Goal: Transaction & Acquisition: Purchase product/service

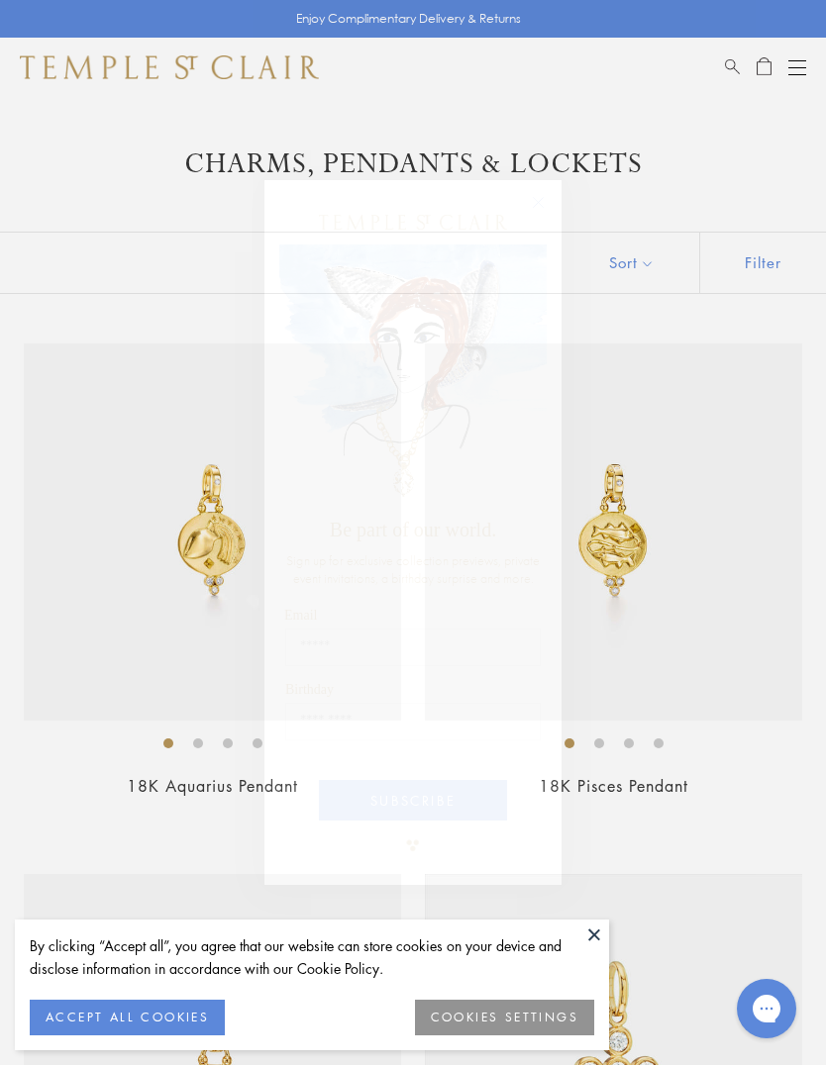
click at [549, 192] on icon "Close dialog" at bounding box center [538, 202] width 25 height 25
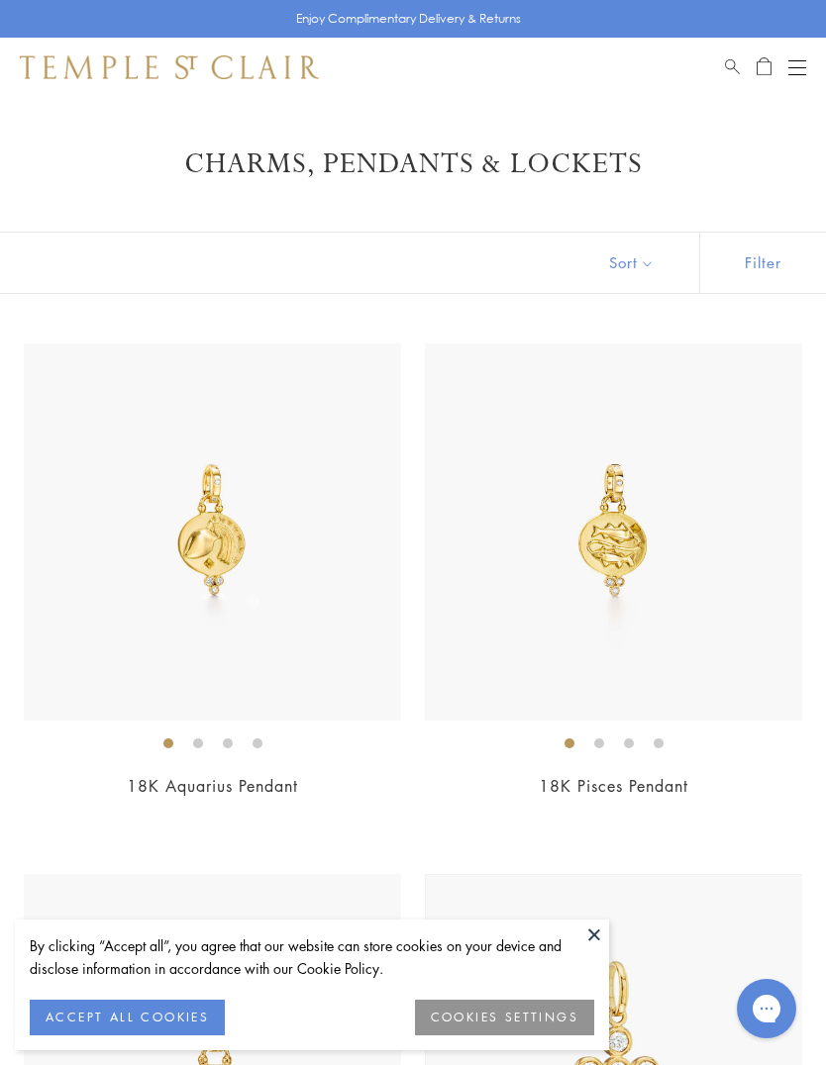
click at [786, 81] on div "Shop Shop Categories Amulets Pendants & Charms Lockets Chains & Leather Cords E…" at bounding box center [413, 67] width 826 height 59
click at [793, 68] on button "Open navigation" at bounding box center [797, 67] width 18 height 24
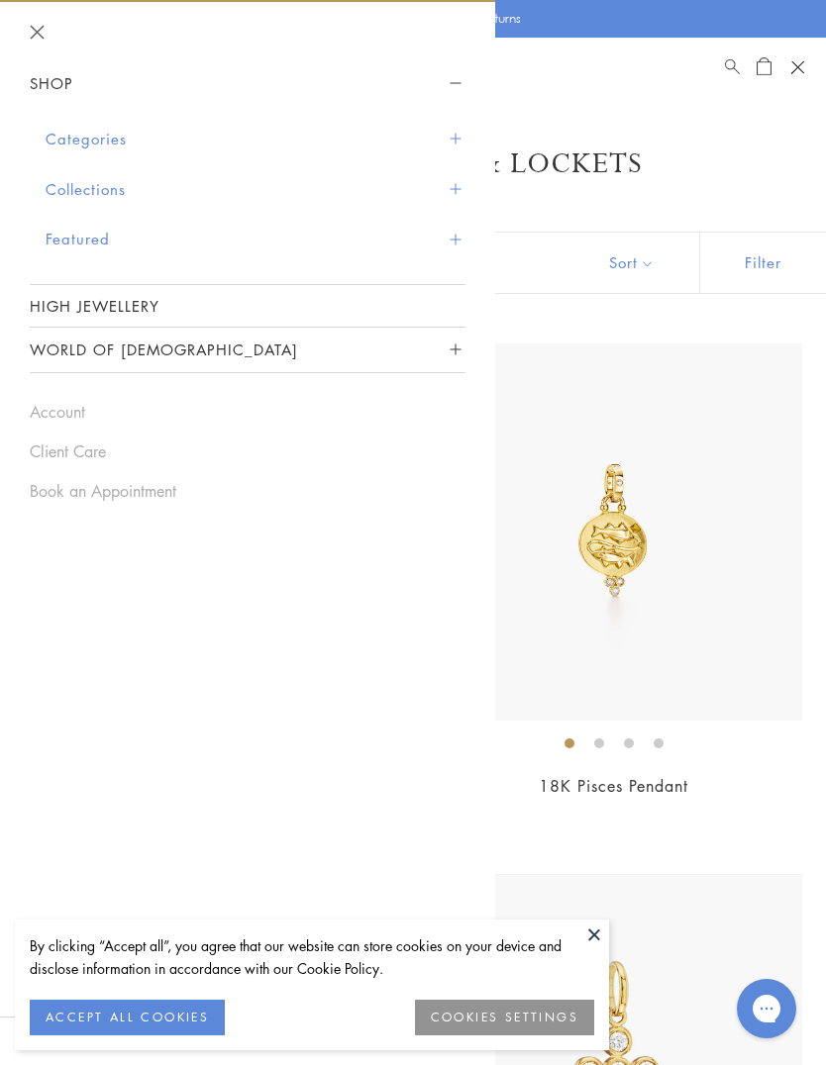
click at [456, 142] on span "Sidebar navigation" at bounding box center [454, 139] width 11 height 11
click at [458, 141] on span "Sidebar navigation" at bounding box center [454, 139] width 11 height 11
click at [454, 148] on button "Categories" at bounding box center [256, 139] width 420 height 50
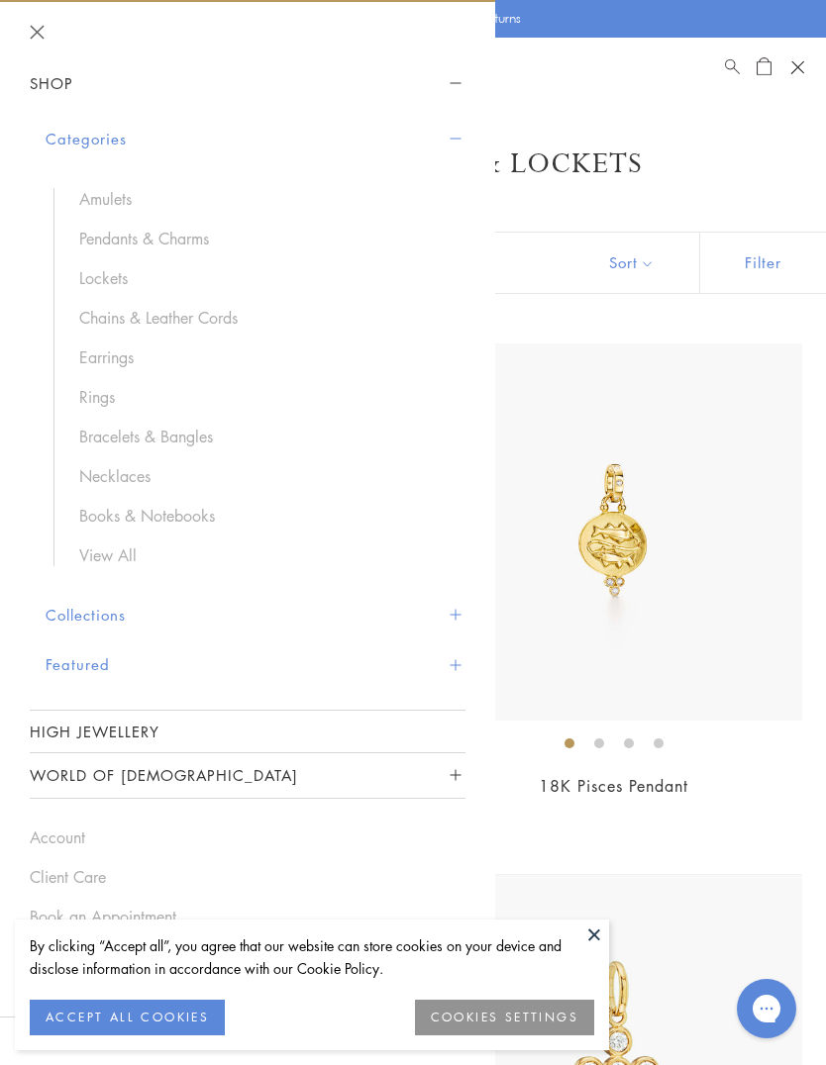
click at [111, 365] on link "Earrings" at bounding box center [262, 358] width 366 height 22
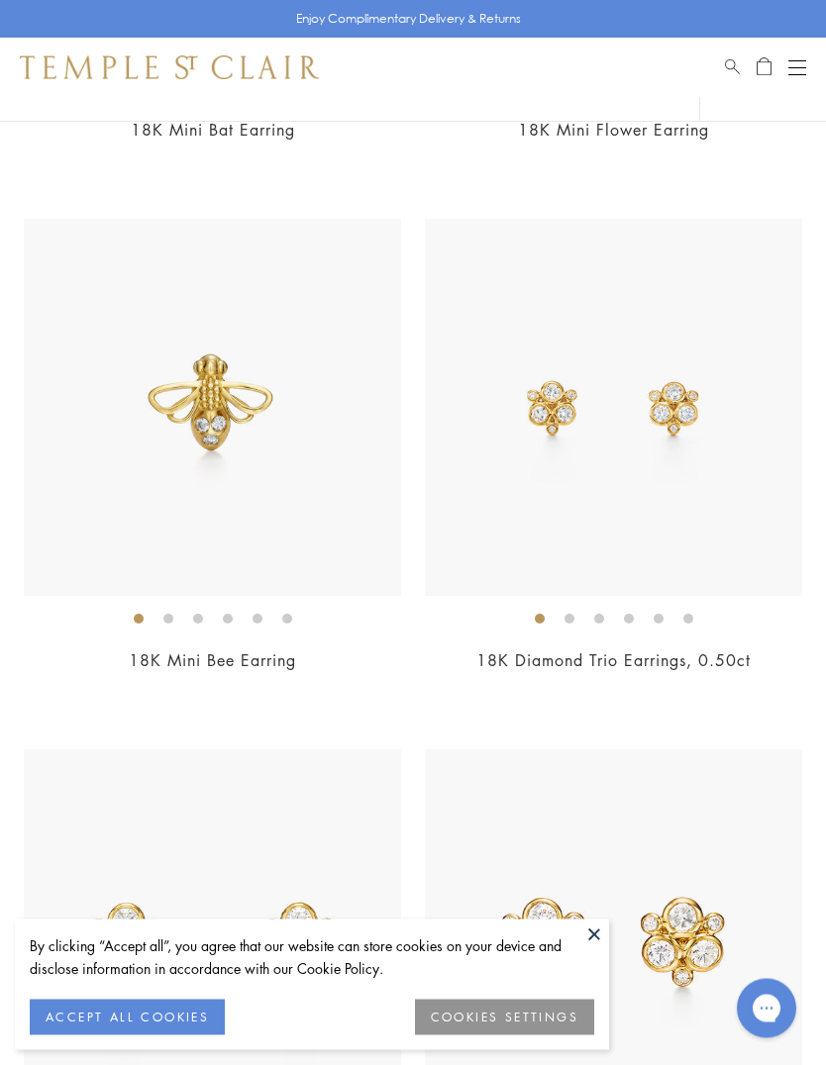
scroll to position [1187, 0]
click at [671, 584] on img at bounding box center [613, 406] width 377 height 377
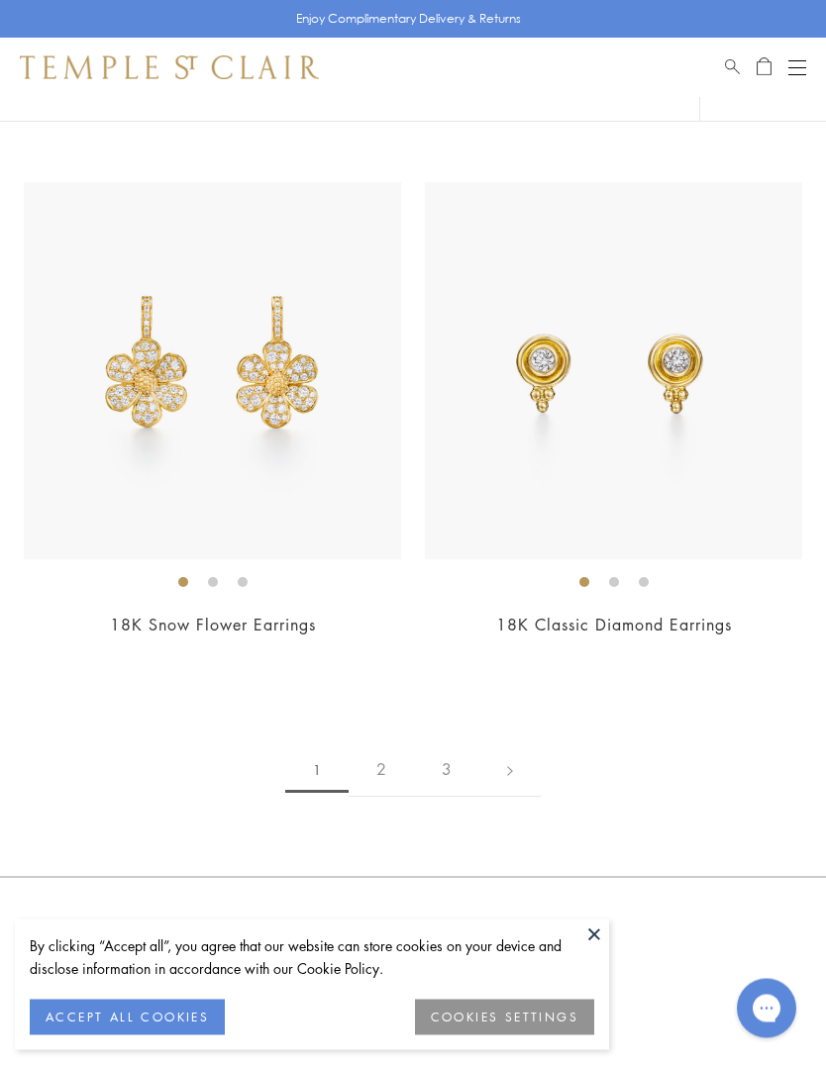
scroll to position [13427, 0]
click at [539, 743] on link at bounding box center [509, 770] width 61 height 54
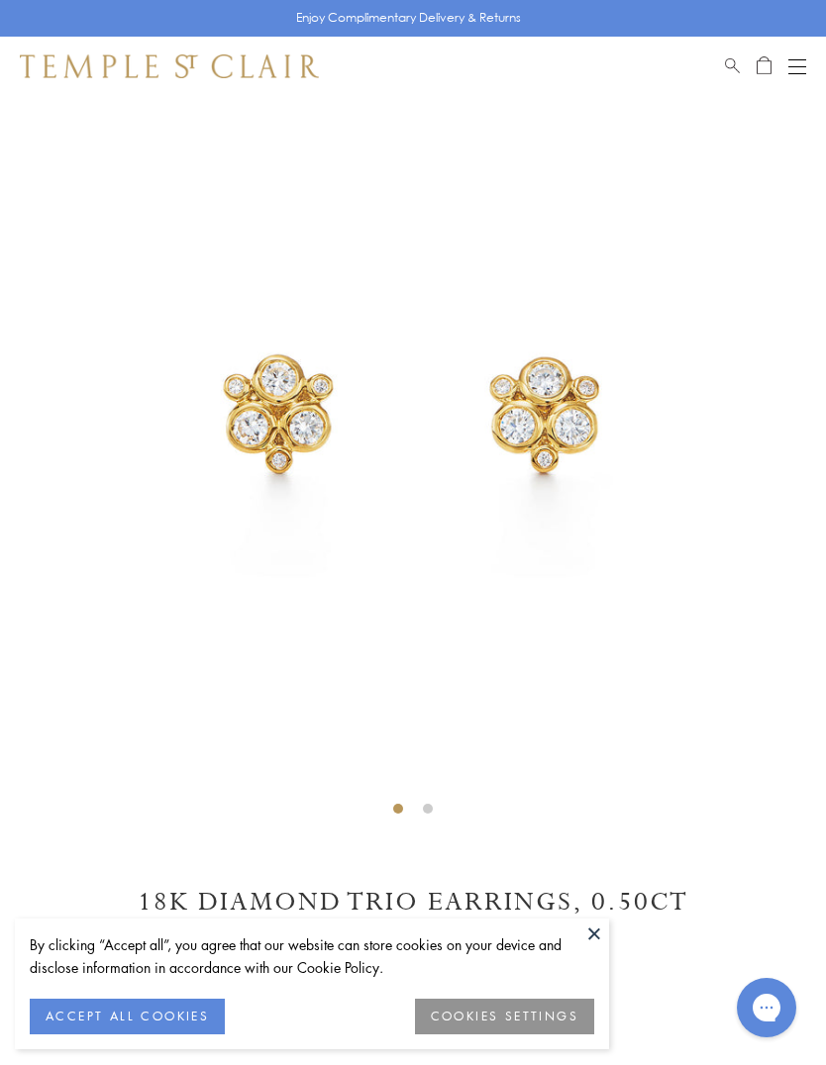
scroll to position [97, 0]
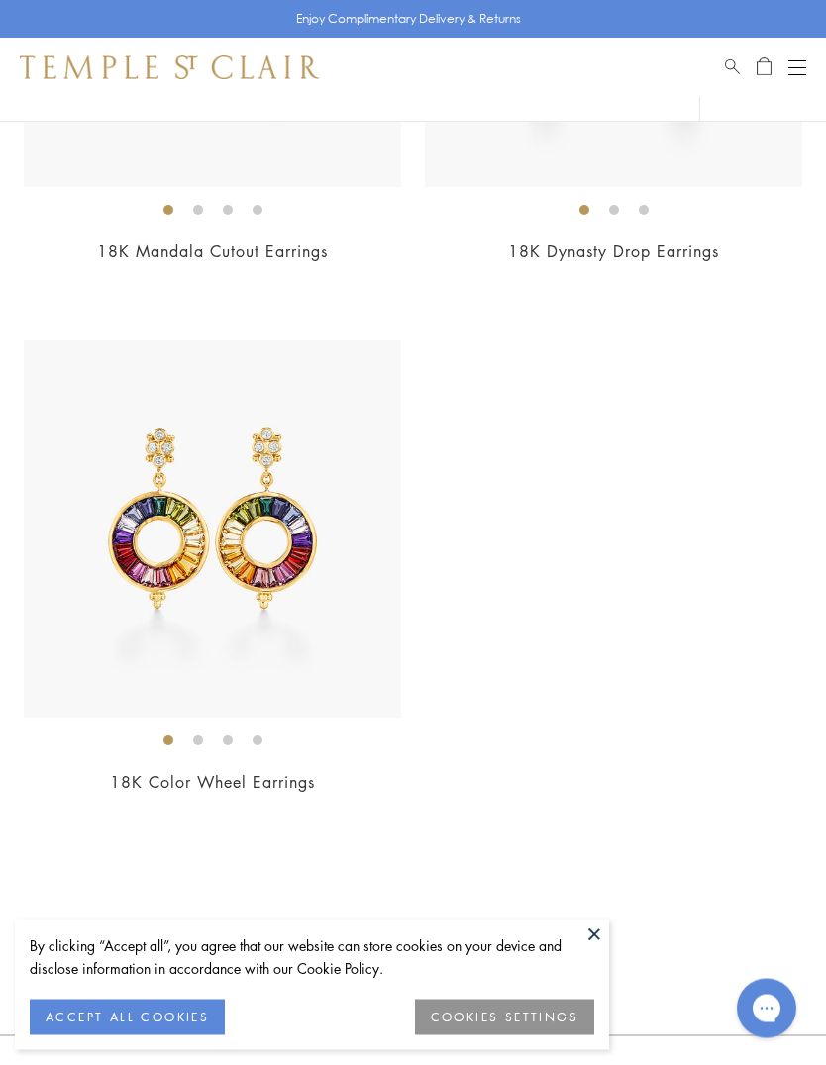
scroll to position [12835, 0]
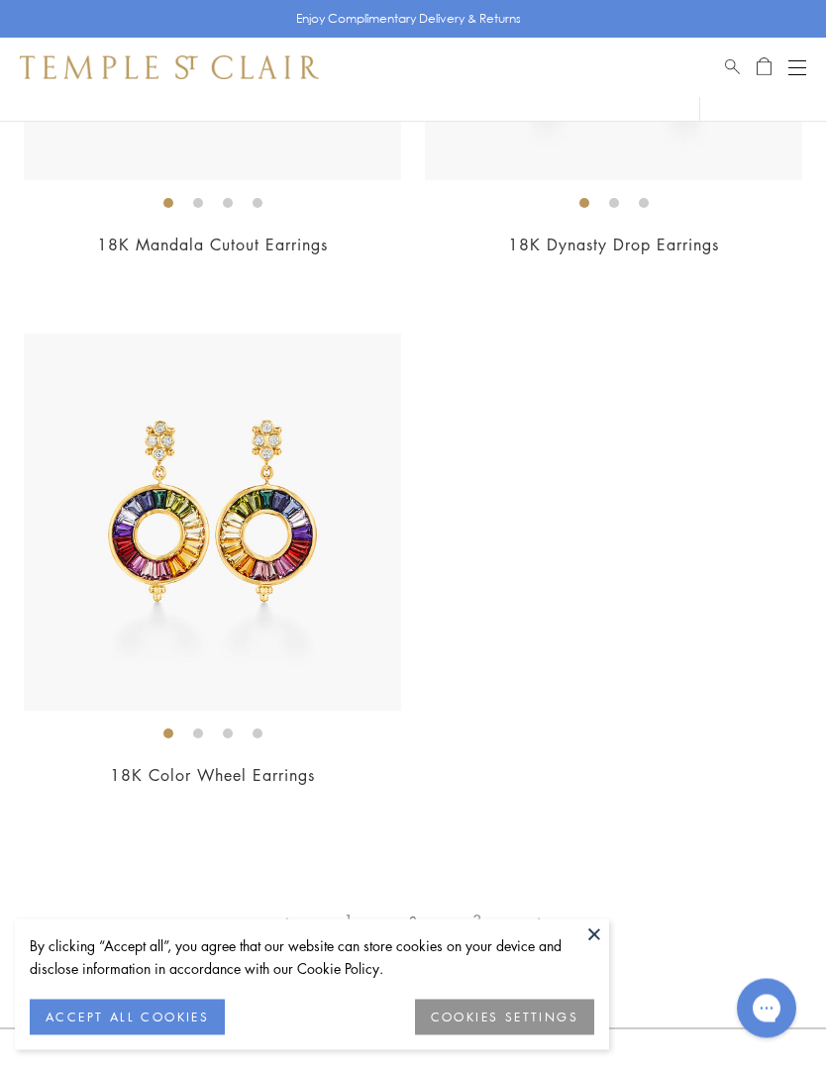
click at [554, 912] on link at bounding box center [540, 922] width 61 height 54
